Goal: Transaction & Acquisition: Purchase product/service

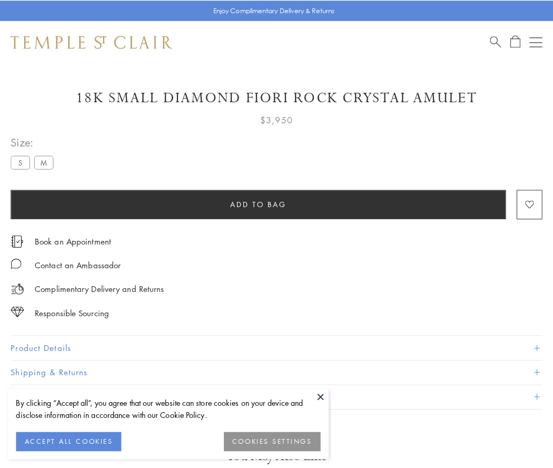
scroll to position [17, 0]
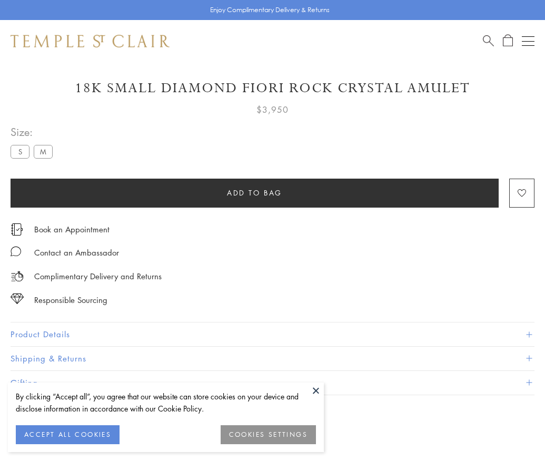
click at [254, 192] on span "Add to bag" at bounding box center [254, 193] width 55 height 12
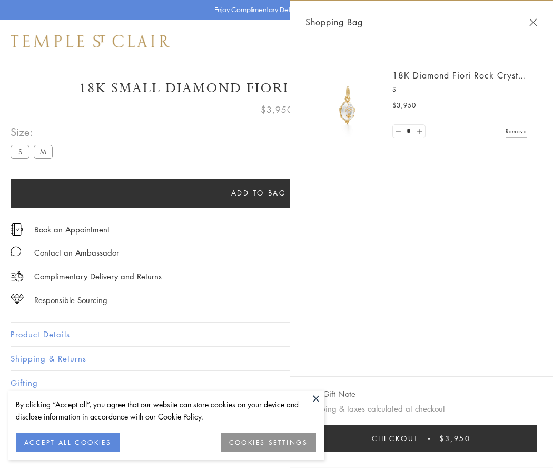
click at [421, 438] on button "Checkout $3,950" at bounding box center [421, 438] width 232 height 27
